Goal: Task Accomplishment & Management: Use online tool/utility

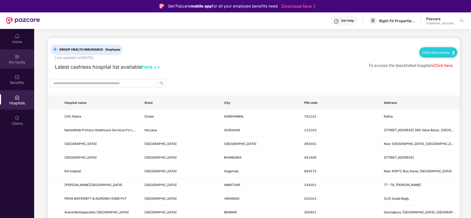
click at [17, 64] on div "My family" at bounding box center [17, 62] width 34 height 5
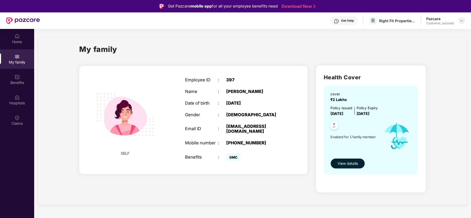
click at [463, 21] on img at bounding box center [462, 21] width 4 height 4
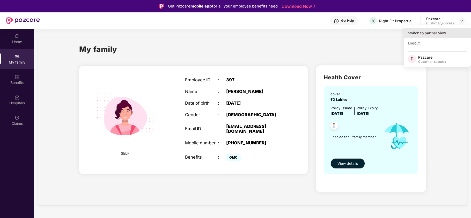
click at [439, 33] on div "Switch to partner view" at bounding box center [437, 33] width 67 height 10
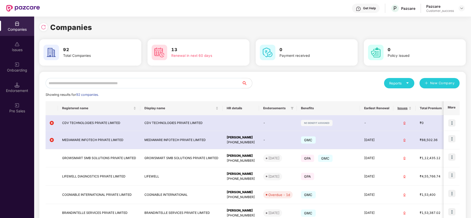
click at [182, 86] on input "text" at bounding box center [144, 83] width 196 height 10
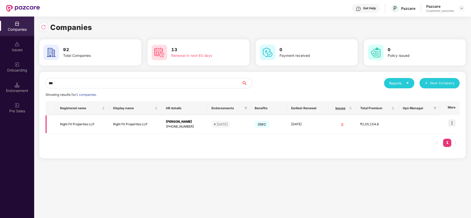
type input "***"
click at [453, 123] on img at bounding box center [451, 123] width 7 height 7
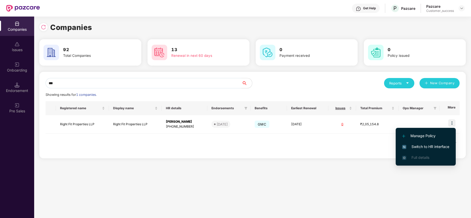
click at [428, 145] on span "Switch to HR interface" at bounding box center [425, 147] width 47 height 6
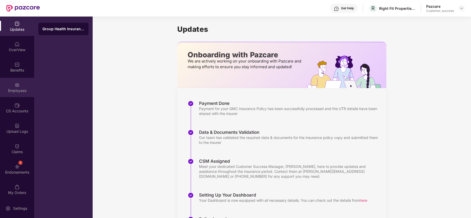
click at [17, 86] on img at bounding box center [16, 85] width 5 height 5
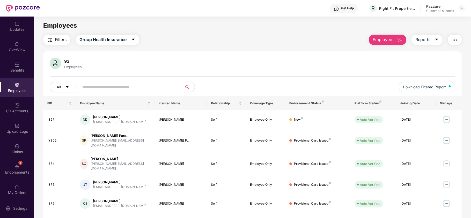
click at [118, 85] on input "text" at bounding box center [128, 87] width 93 height 8
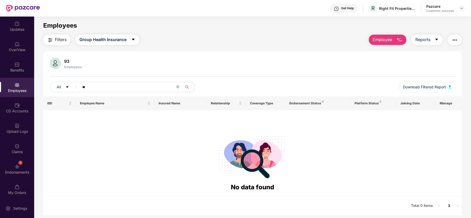
type input "*"
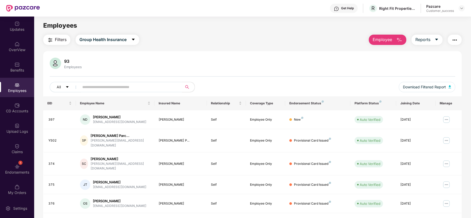
click at [452, 35] on button "button" at bounding box center [455, 40] width 14 height 10
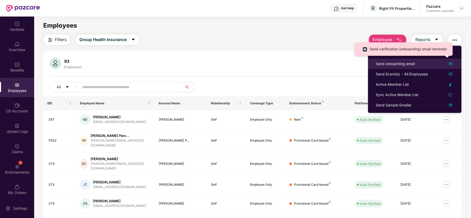
click at [419, 65] on div "Send onboarding email" at bounding box center [415, 64] width 78 height 6
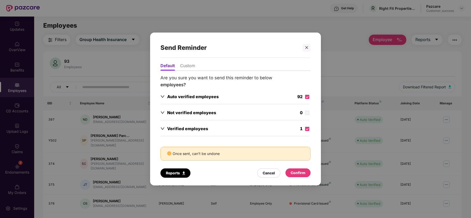
click at [297, 176] on div "Confirm" at bounding box center [298, 173] width 15 height 6
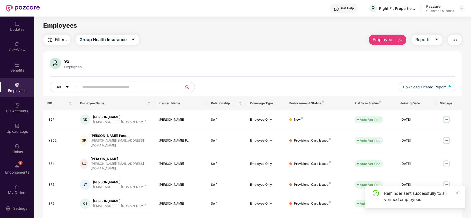
click at [460, 38] on button "button" at bounding box center [455, 40] width 14 height 10
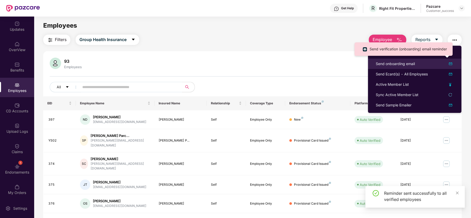
click at [420, 66] on div "Send onboarding email" at bounding box center [415, 64] width 78 height 6
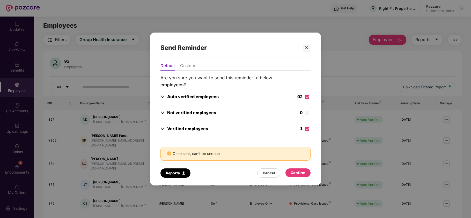
click at [295, 170] on div "Confirm" at bounding box center [297, 173] width 25 height 9
